Goal: Information Seeking & Learning: Learn about a topic

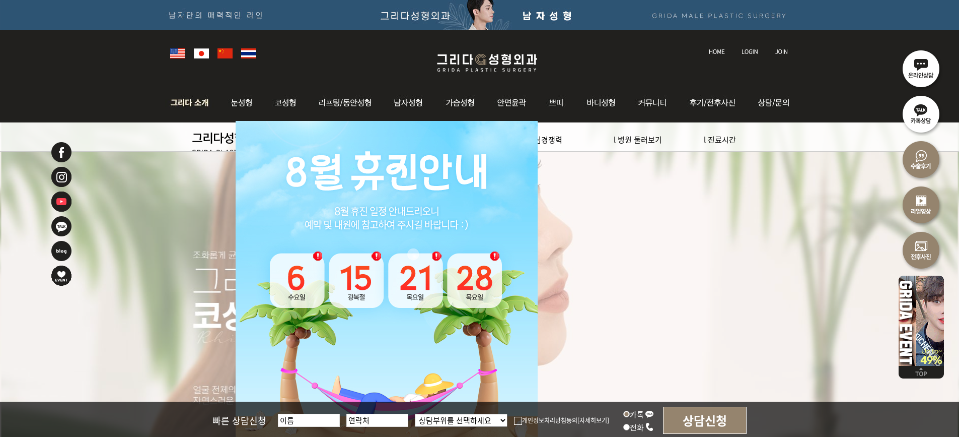
click at [203, 101] on img at bounding box center [192, 102] width 54 height 39
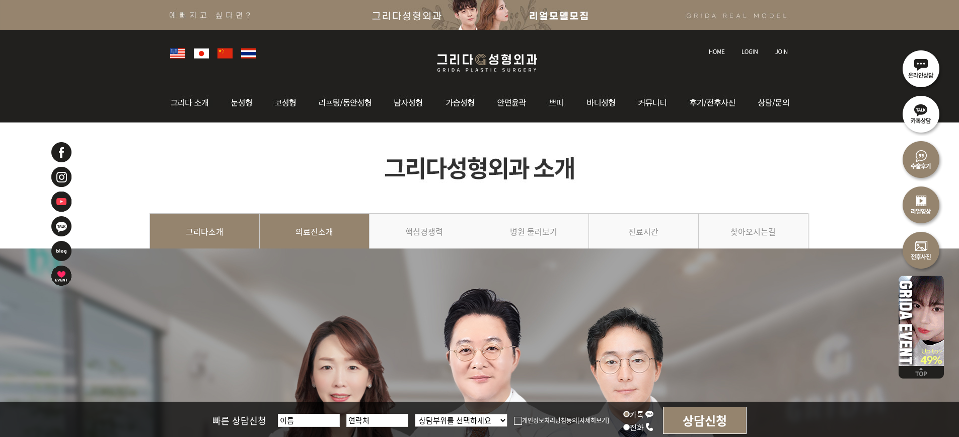
click at [306, 220] on link "의료진소개" at bounding box center [315, 236] width 110 height 46
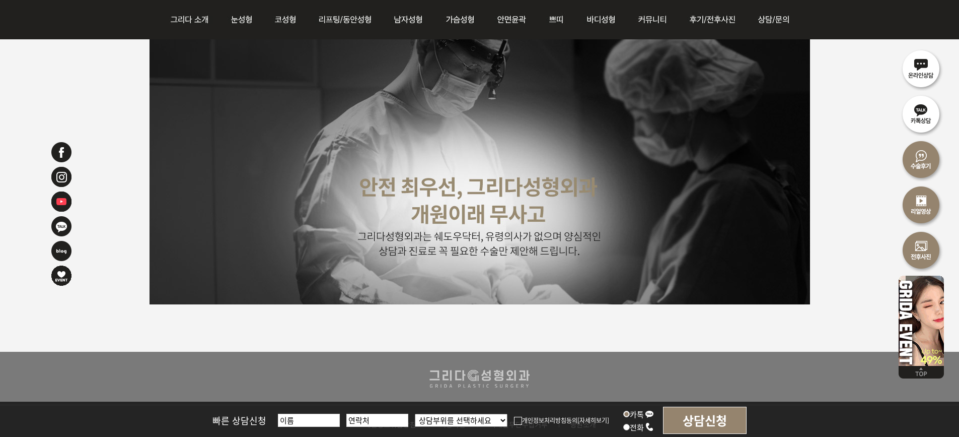
scroll to position [2568, 0]
